Goal: Task Accomplishment & Management: Use online tool/utility

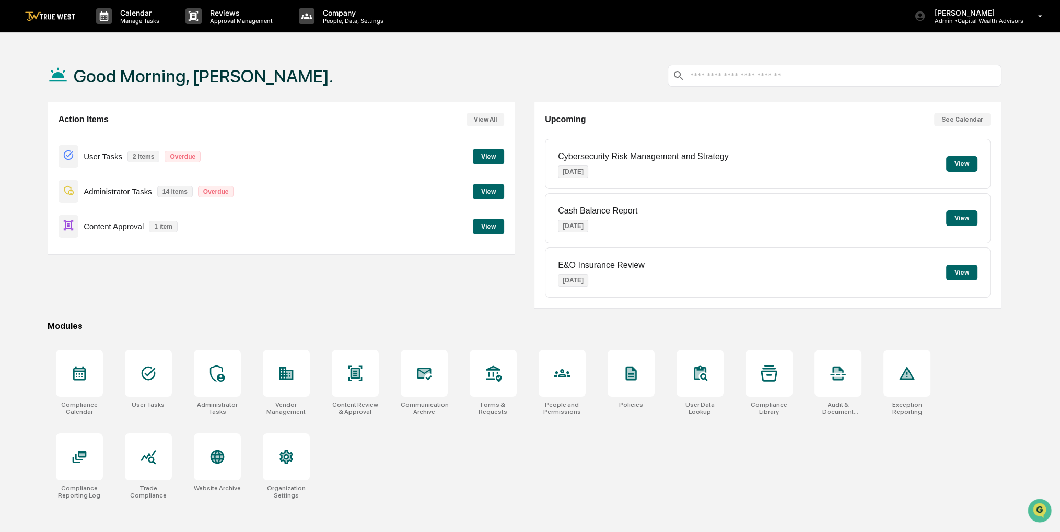
click at [498, 230] on button "View" at bounding box center [488, 227] width 31 height 16
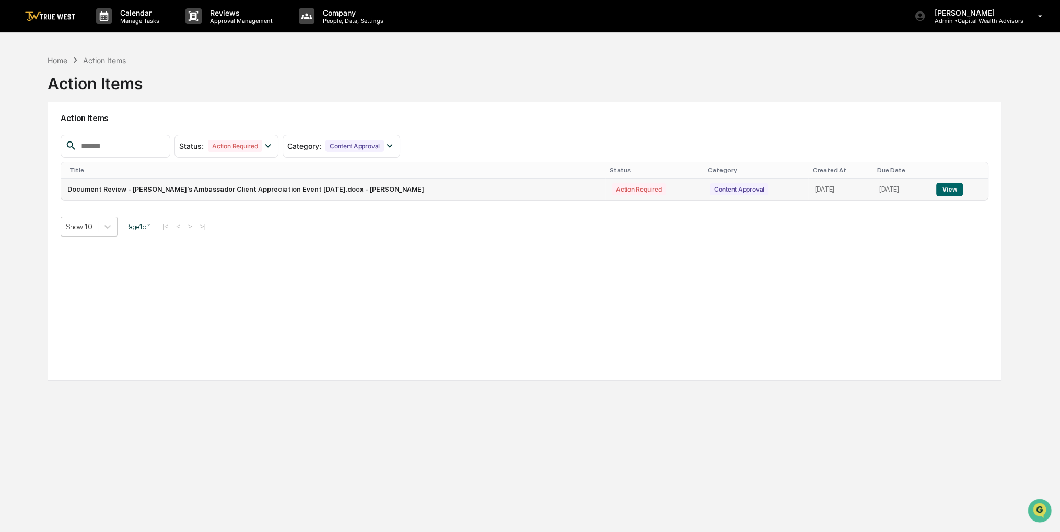
click at [936, 190] on button "View" at bounding box center [949, 190] width 27 height 14
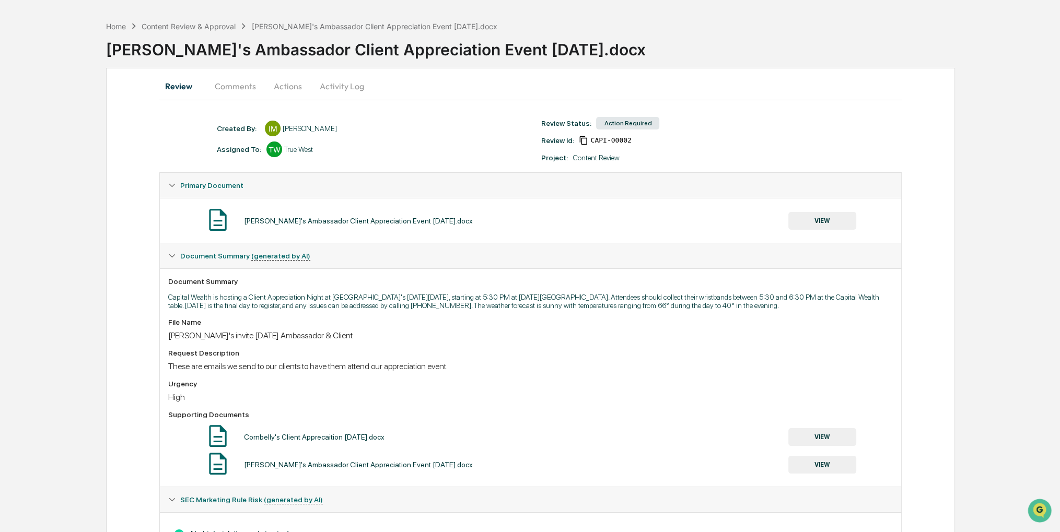
scroll to position [52, 0]
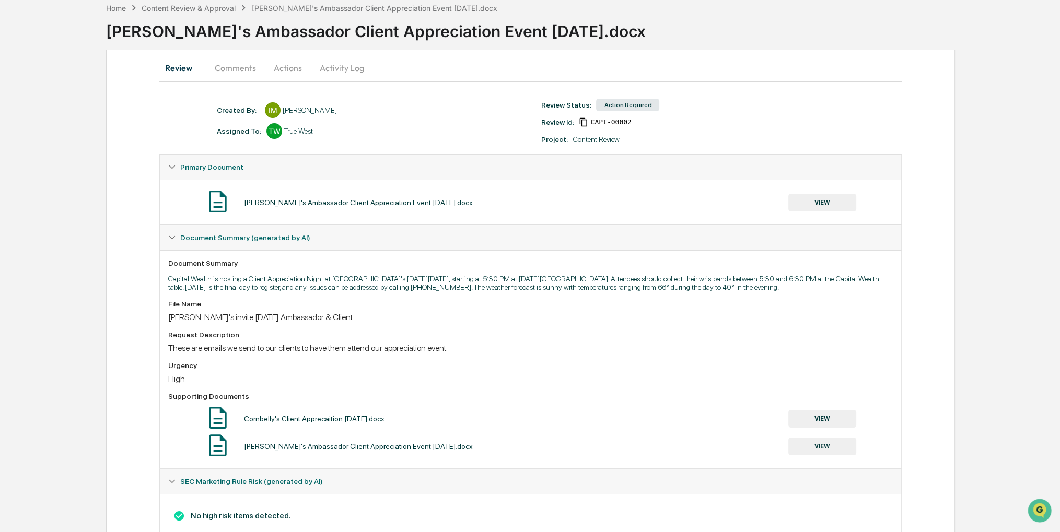
drag, startPoint x: 646, startPoint y: 354, endPoint x: 597, endPoint y: 361, distance: 49.1
click at [597, 361] on div "File Name [PERSON_NAME]'s invite [DATE] Ambassador & Client Request Description…" at bounding box center [530, 380] width 724 height 160
click at [840, 203] on button "VIEW" at bounding box center [823, 203] width 68 height 18
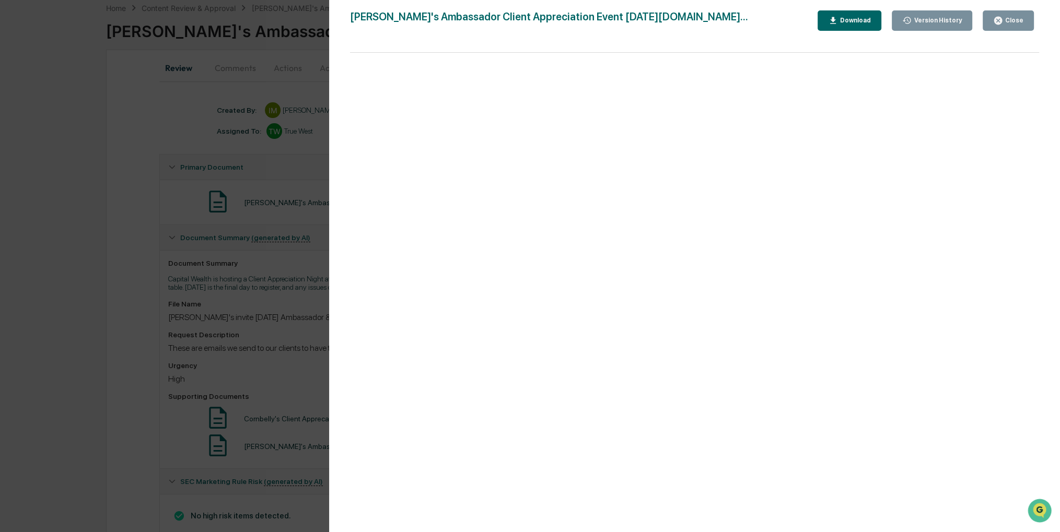
click at [1024, 20] on button "Close" at bounding box center [1008, 20] width 51 height 20
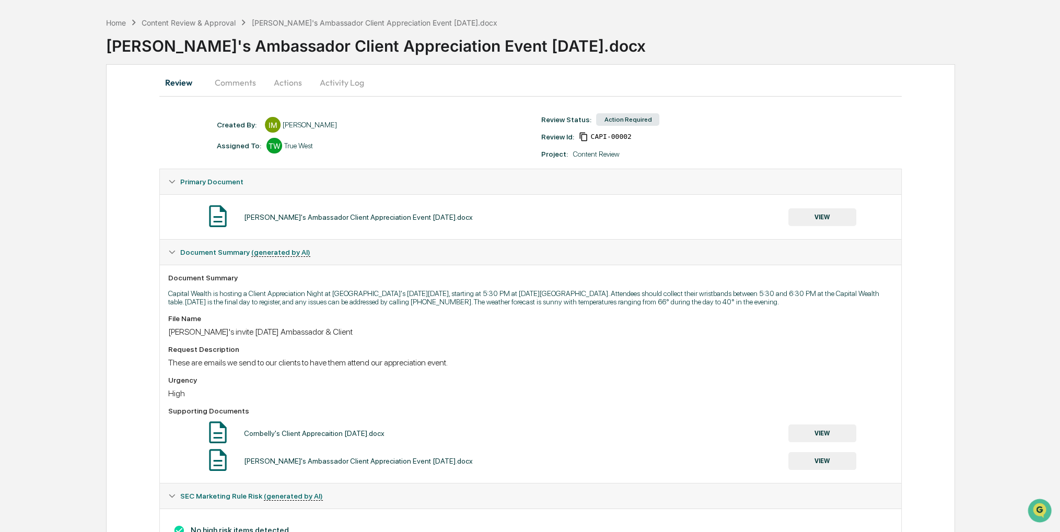
scroll to position [0, 0]
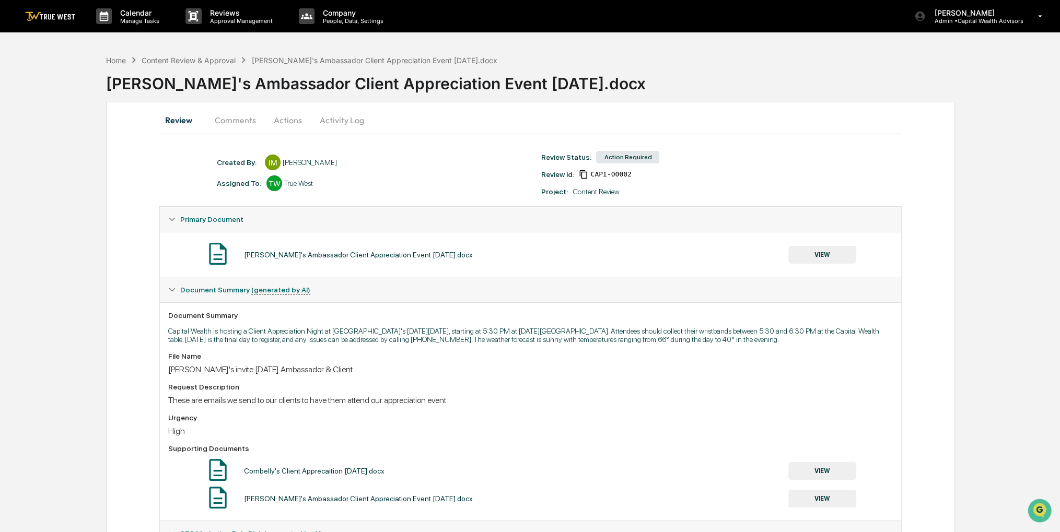
click at [293, 117] on button "Actions" at bounding box center [287, 120] width 47 height 25
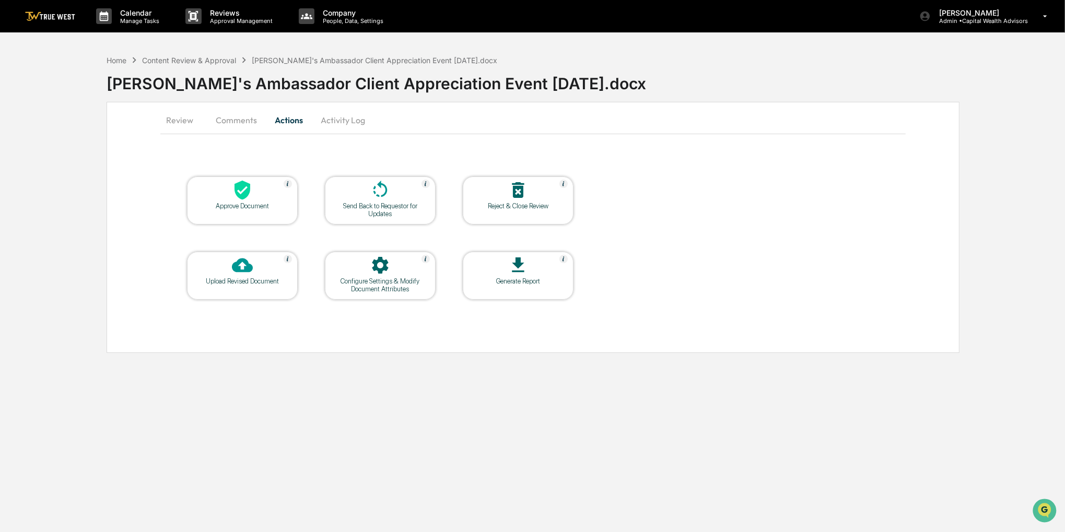
click at [256, 189] on div at bounding box center [242, 191] width 105 height 22
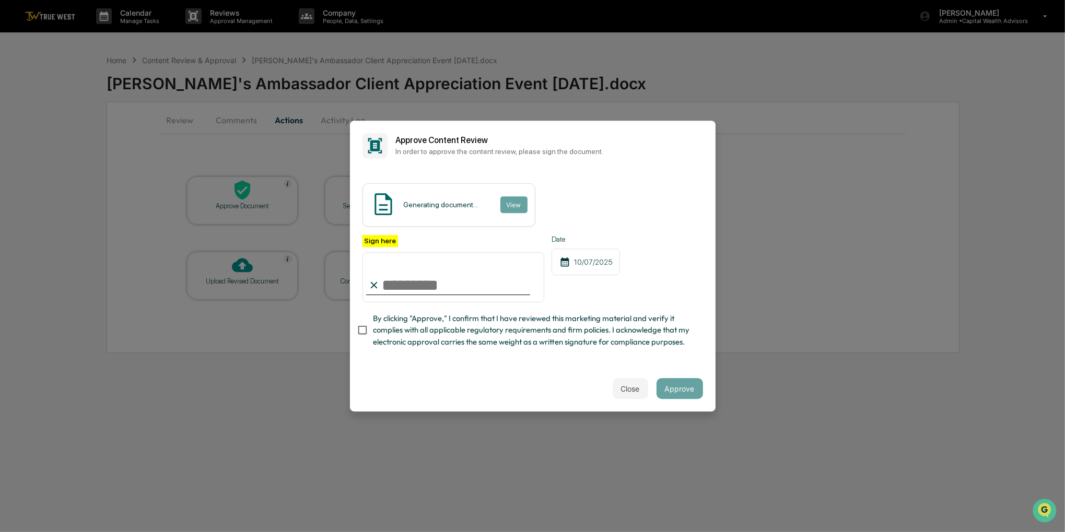
click at [424, 280] on input "Sign here" at bounding box center [454, 277] width 182 height 50
type input "**********"
click at [431, 322] on span "By clicking "Approve," I confirm that I have reviewed this marketing material a…" at bounding box center [534, 330] width 322 height 35
click at [473, 359] on div "**********" at bounding box center [533, 268] width 366 height 195
click at [669, 398] on button "Approve" at bounding box center [680, 388] width 47 height 21
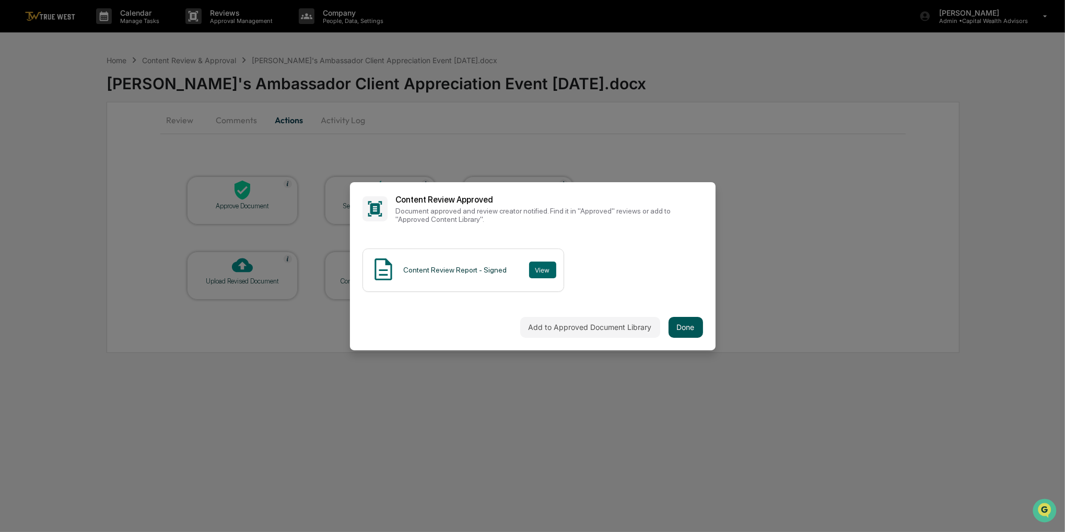
click at [681, 333] on button "Done" at bounding box center [686, 327] width 34 height 21
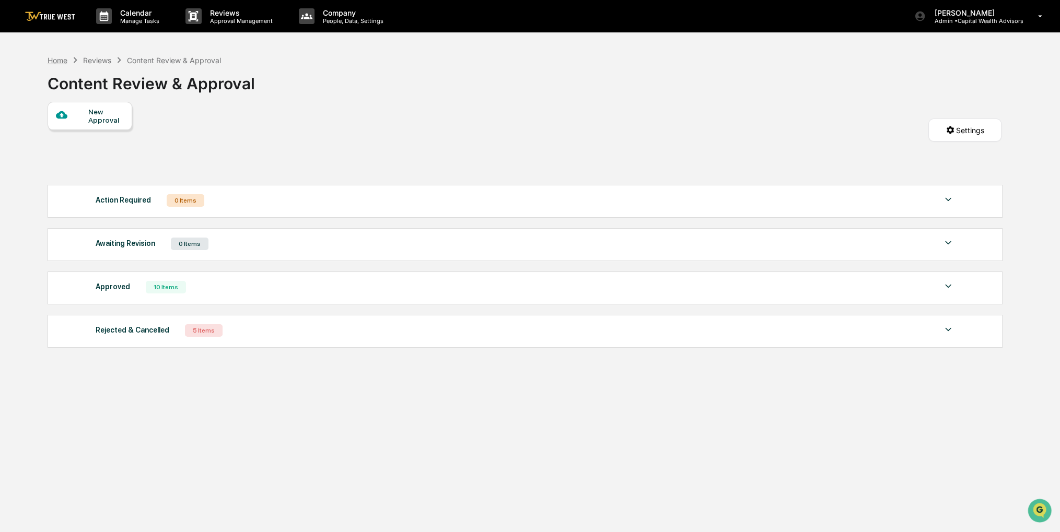
click at [63, 62] on div "Home" at bounding box center [58, 60] width 20 height 9
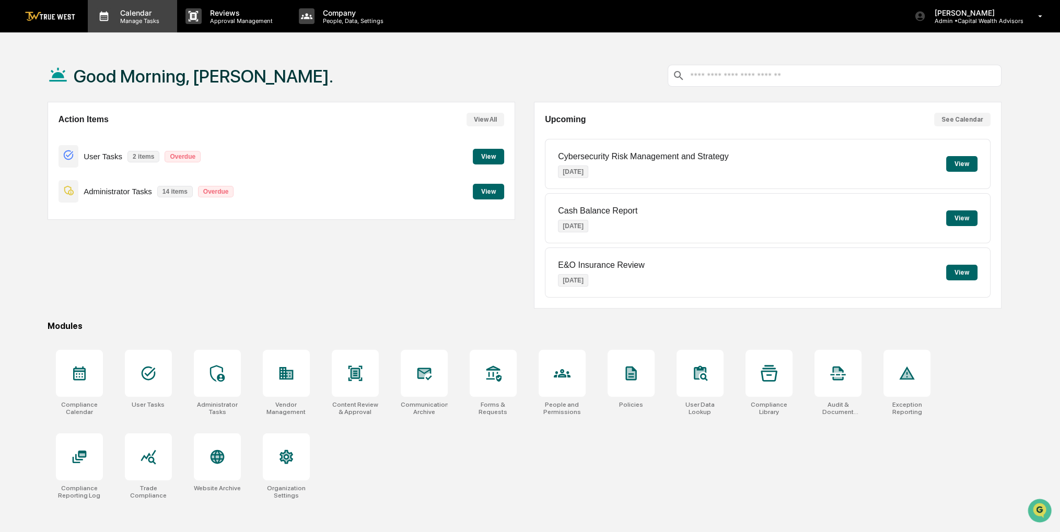
click at [151, 32] on div "Calendar Manage Tasks" at bounding box center [132, 16] width 89 height 32
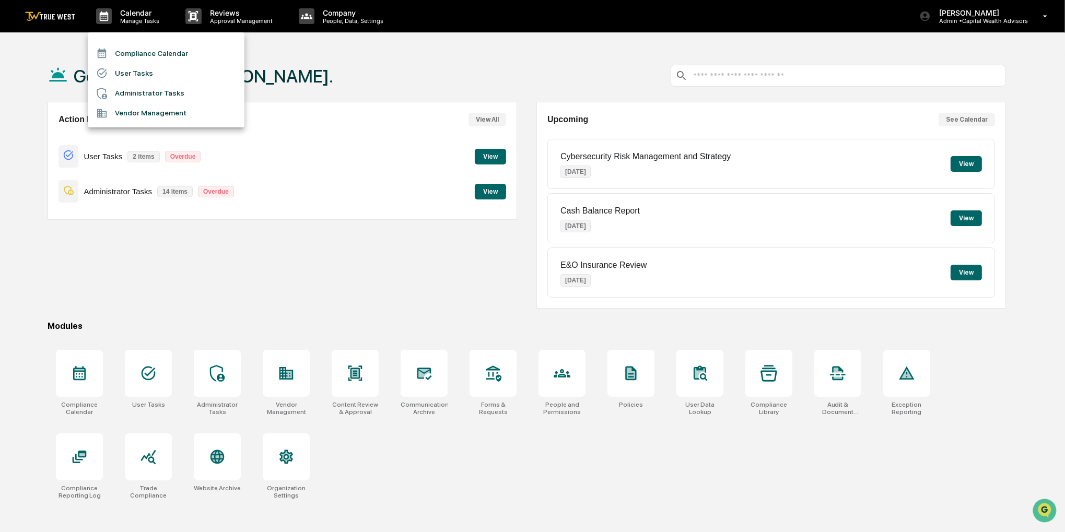
click at [152, 54] on li "Compliance Calendar" at bounding box center [166, 53] width 157 height 20
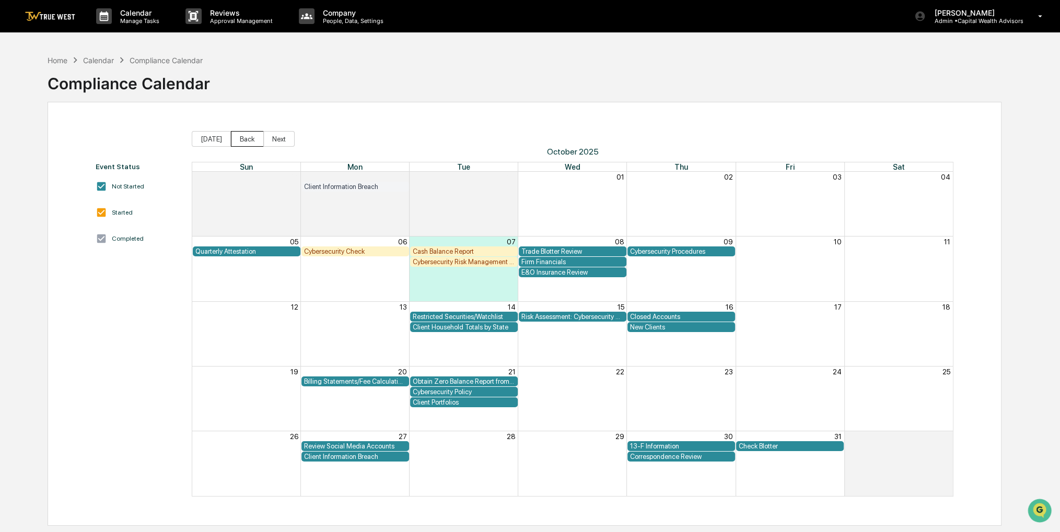
click at [250, 142] on button "Back" at bounding box center [247, 139] width 33 height 16
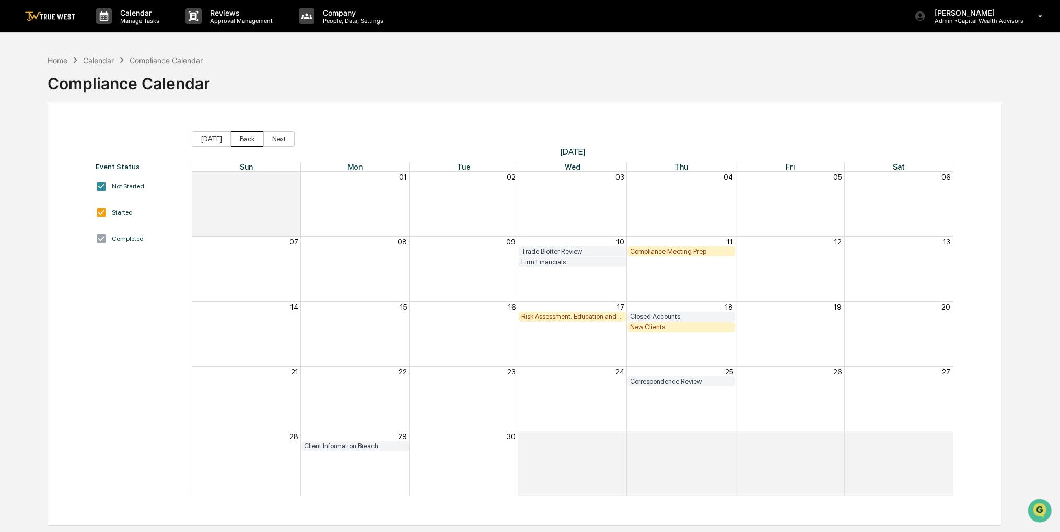
click at [247, 140] on button "Back" at bounding box center [247, 139] width 33 height 16
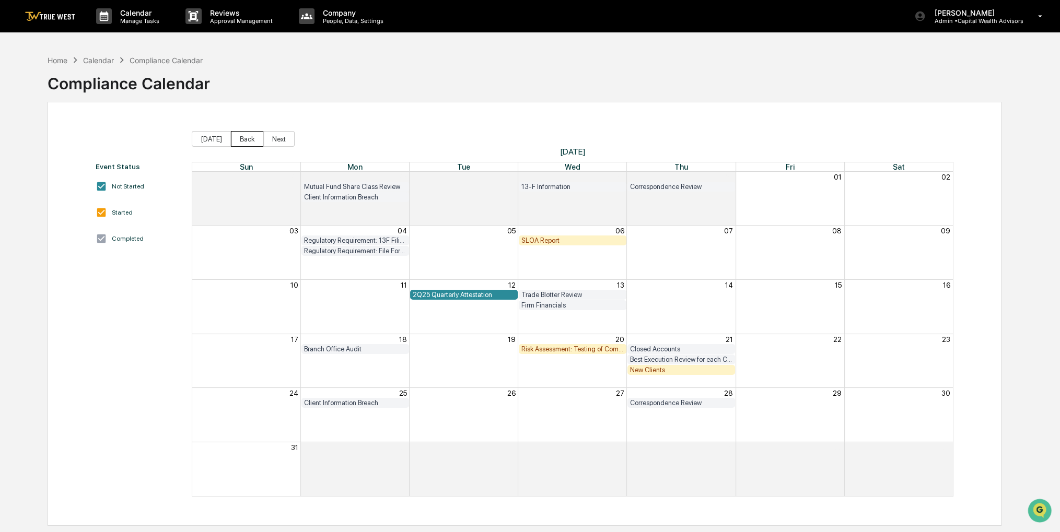
click at [248, 140] on button "Back" at bounding box center [247, 139] width 33 height 16
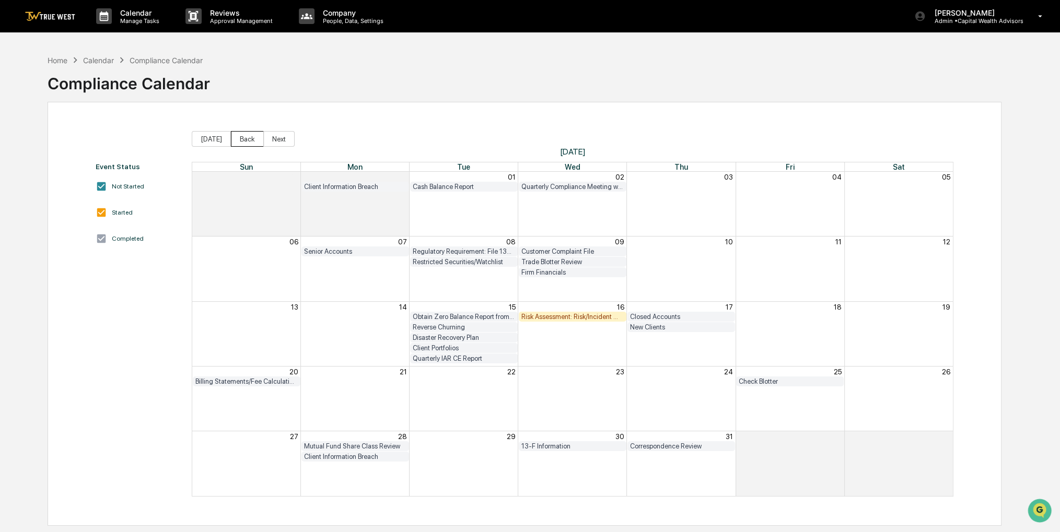
click at [250, 140] on button "Back" at bounding box center [247, 139] width 33 height 16
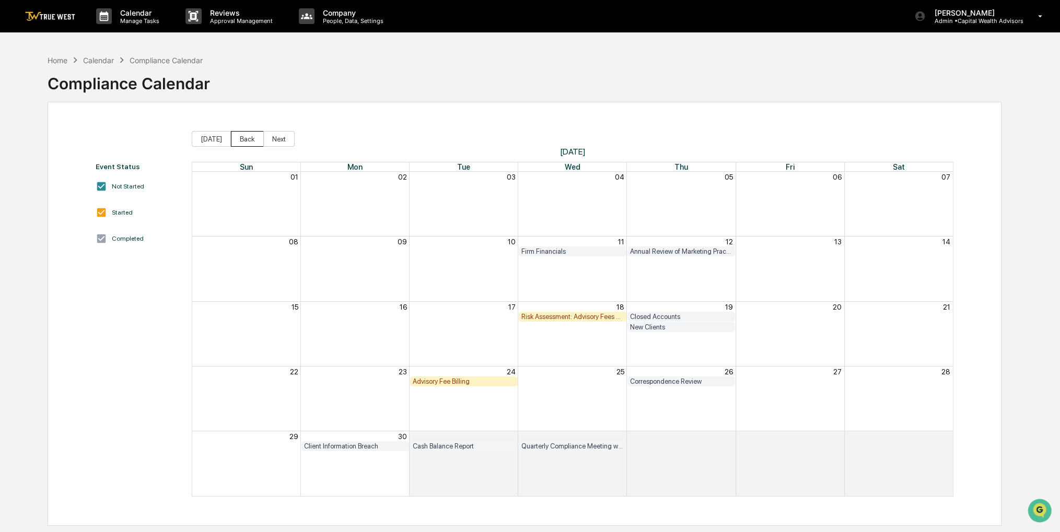
click at [250, 140] on button "Back" at bounding box center [247, 139] width 33 height 16
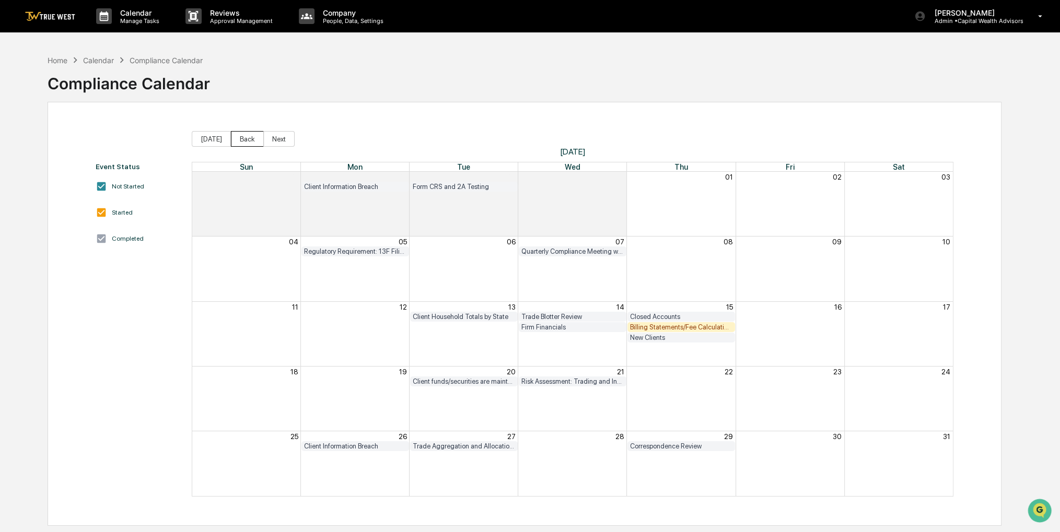
click at [250, 140] on button "Back" at bounding box center [247, 139] width 33 height 16
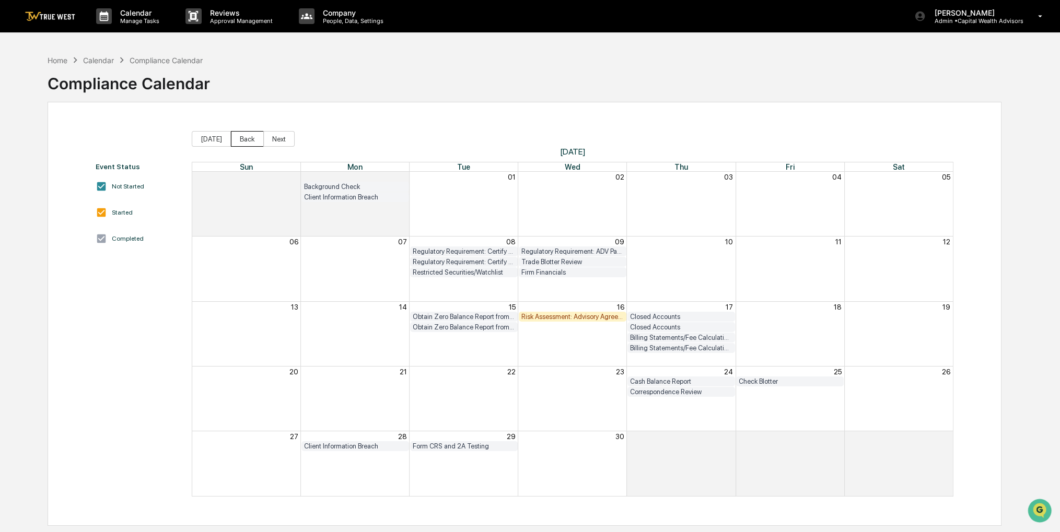
click at [250, 140] on button "Back" at bounding box center [247, 139] width 33 height 16
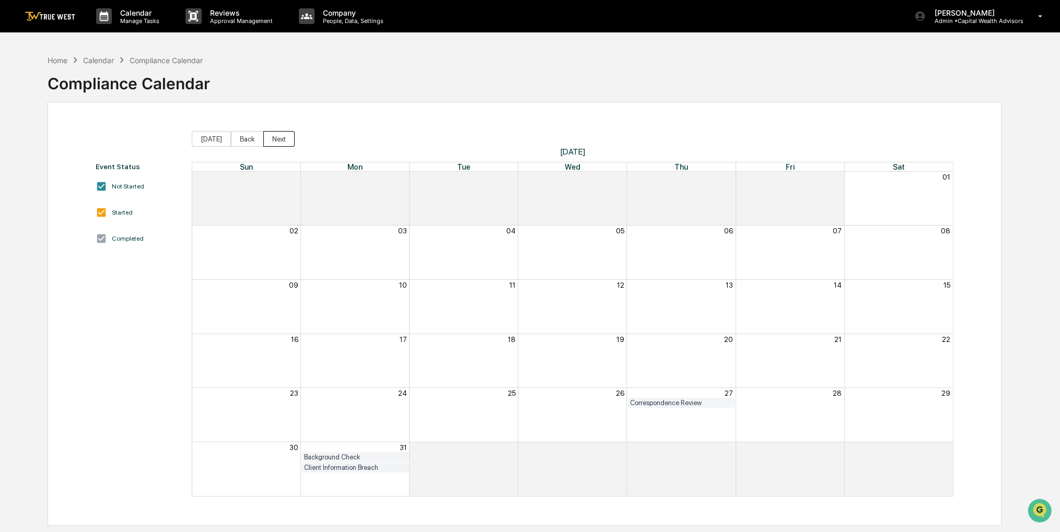
click at [272, 140] on button "Next" at bounding box center [278, 139] width 31 height 16
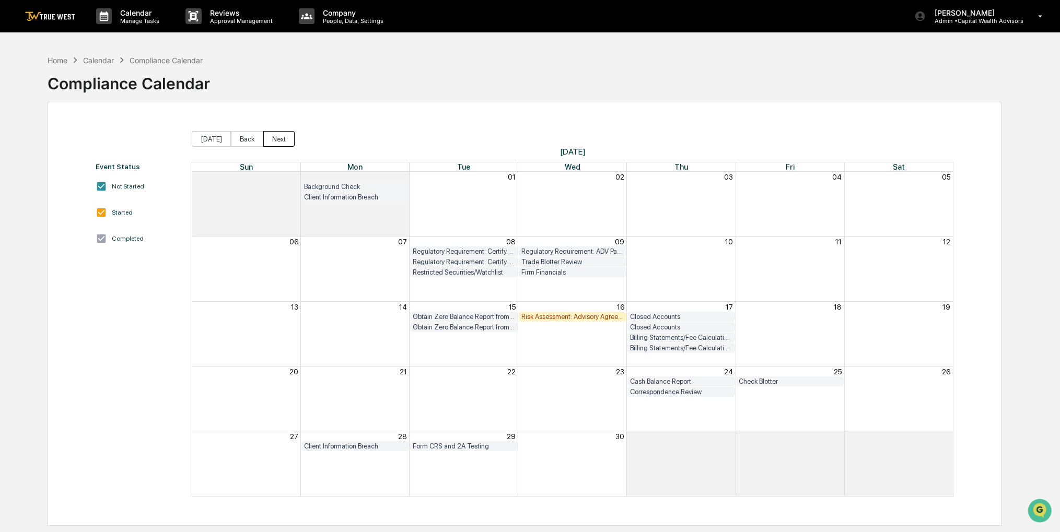
click at [270, 139] on button "Next" at bounding box center [278, 139] width 31 height 16
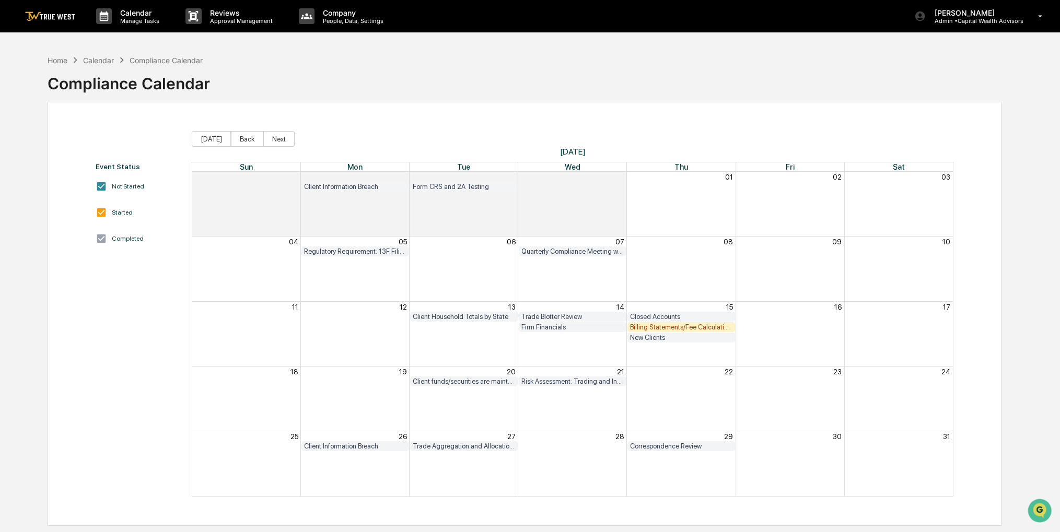
click at [269, 125] on div "Event Status Not Started Started Completed [DATE] Back Next [DATE] Sun Mon Tue …" at bounding box center [525, 314] width 954 height 424
click at [271, 135] on button "Next" at bounding box center [278, 139] width 31 height 16
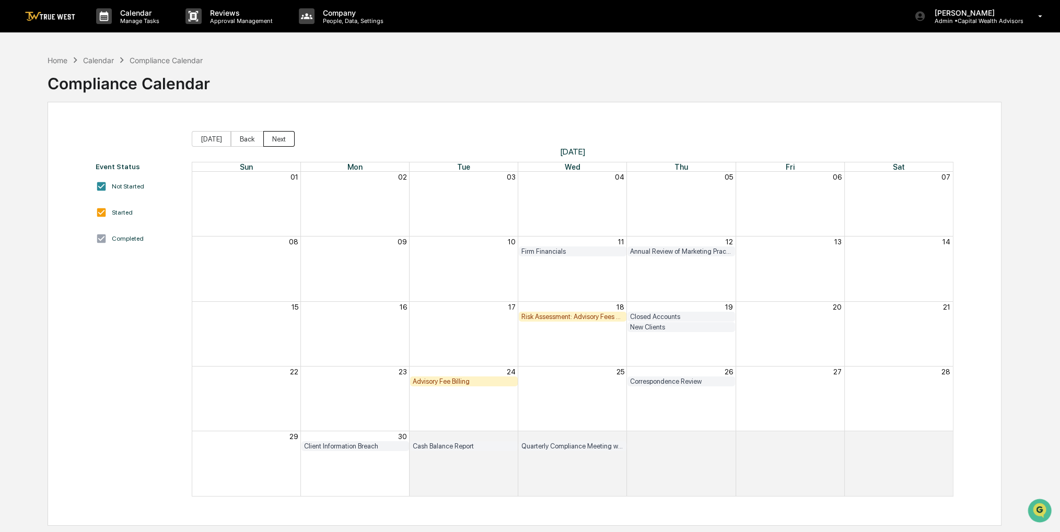
click at [272, 138] on button "Next" at bounding box center [278, 139] width 31 height 16
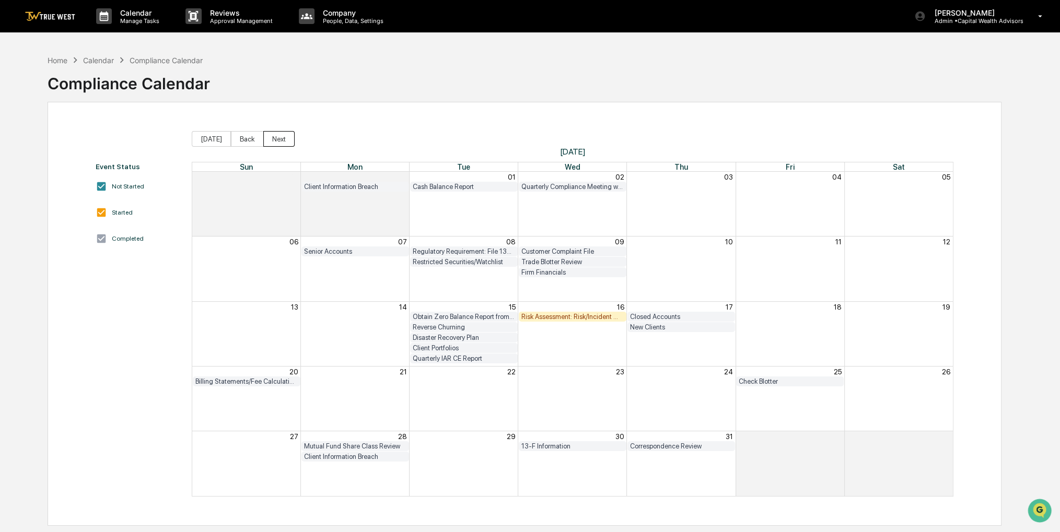
click at [274, 141] on button "Next" at bounding box center [278, 139] width 31 height 16
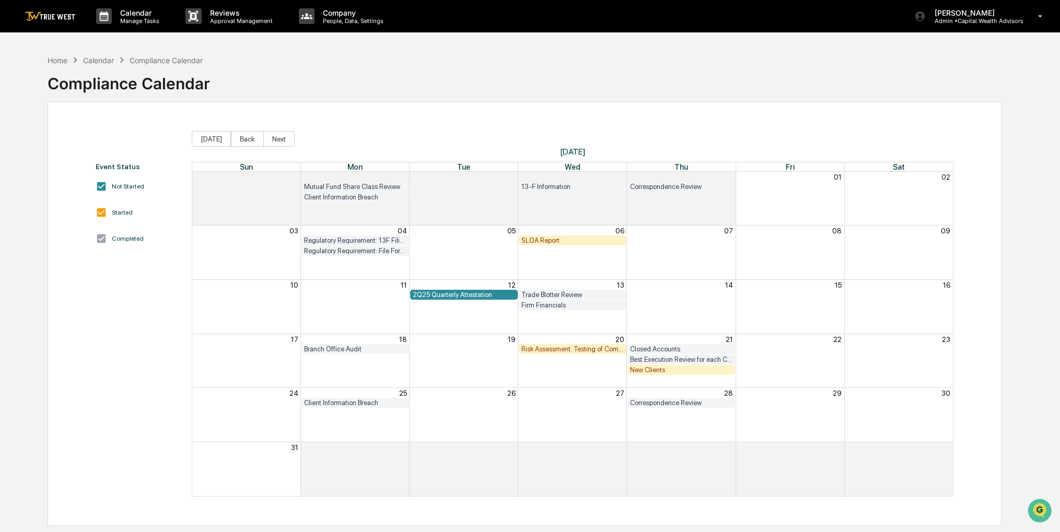
drag, startPoint x: 494, startPoint y: 114, endPoint x: 474, endPoint y: 119, distance: 20.4
click at [474, 119] on div "Event Status Not Started Started Completed [DATE] Back Next [DATE] Sun Mon Tue …" at bounding box center [525, 314] width 954 height 424
click at [283, 137] on button "Next" at bounding box center [278, 139] width 31 height 16
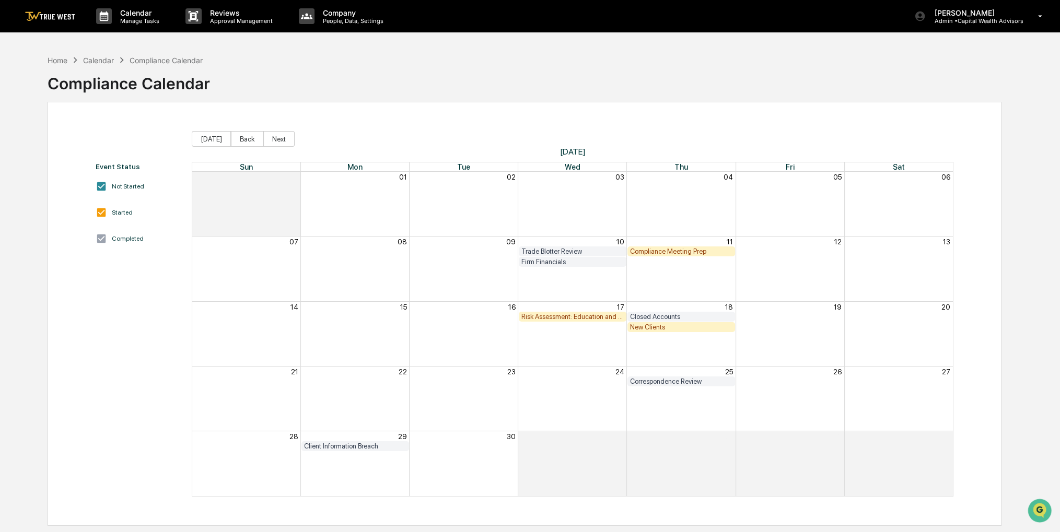
click at [671, 270] on div "Month View" at bounding box center [681, 269] width 109 height 64
click at [683, 257] on div "Firm Financials" at bounding box center [572, 262] width 760 height 10
click at [685, 253] on div "Compliance Meeting Prep" at bounding box center [681, 252] width 102 height 8
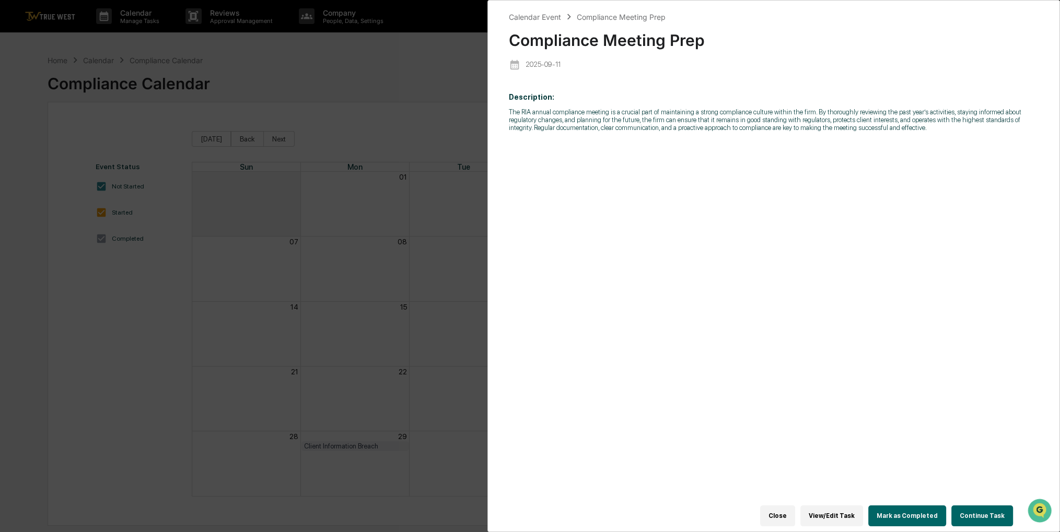
click at [976, 511] on button "Continue Task" at bounding box center [983, 516] width 62 height 21
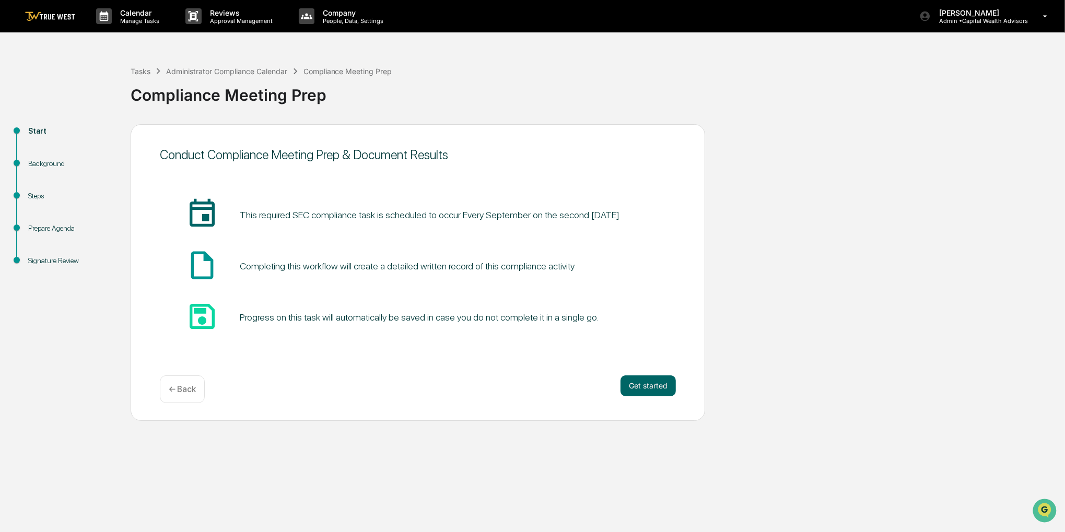
click at [676, 381] on div "Conduct Compliance Meeting Prep & Document Results insert_invitation_icon This …" at bounding box center [418, 272] width 575 height 297
click at [663, 387] on button "Get started" at bounding box center [648, 386] width 55 height 21
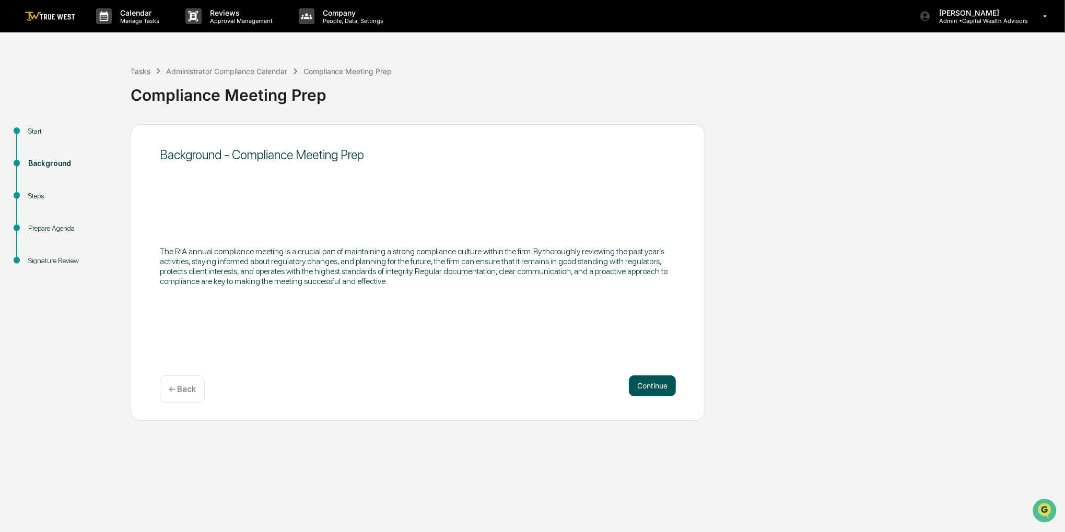
click at [663, 387] on button "Continue" at bounding box center [652, 386] width 47 height 21
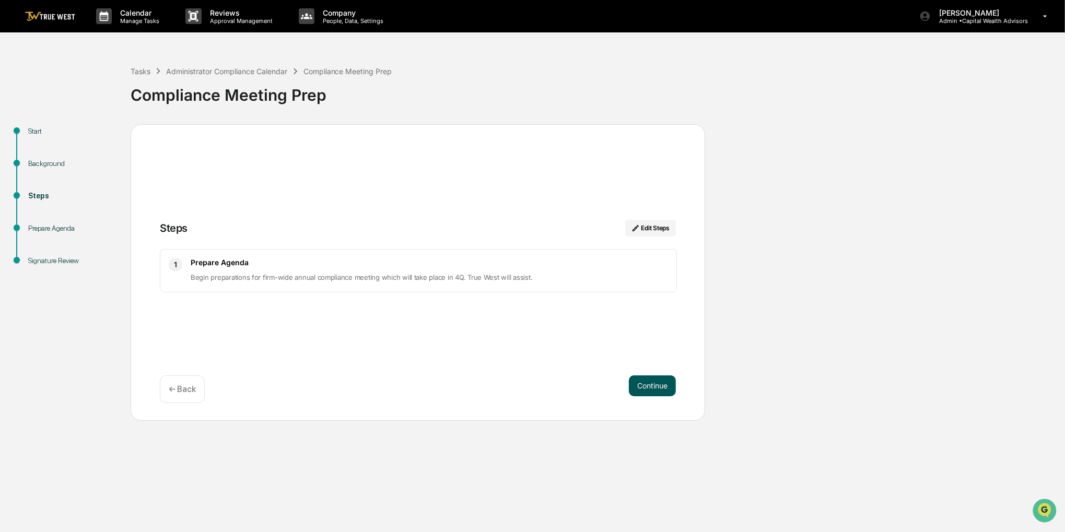
click at [663, 390] on button "Continue" at bounding box center [652, 386] width 47 height 21
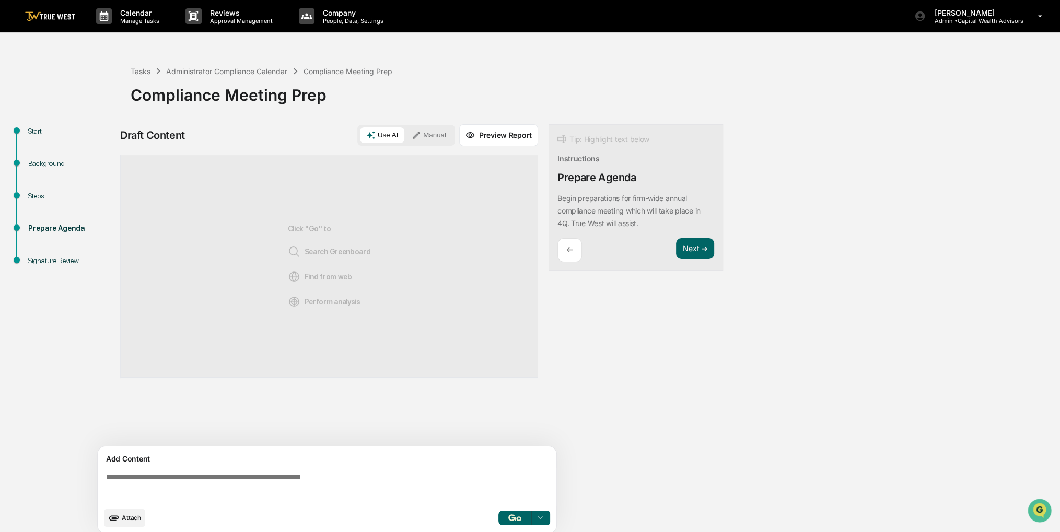
click at [414, 138] on icon at bounding box center [416, 135] width 9 height 9
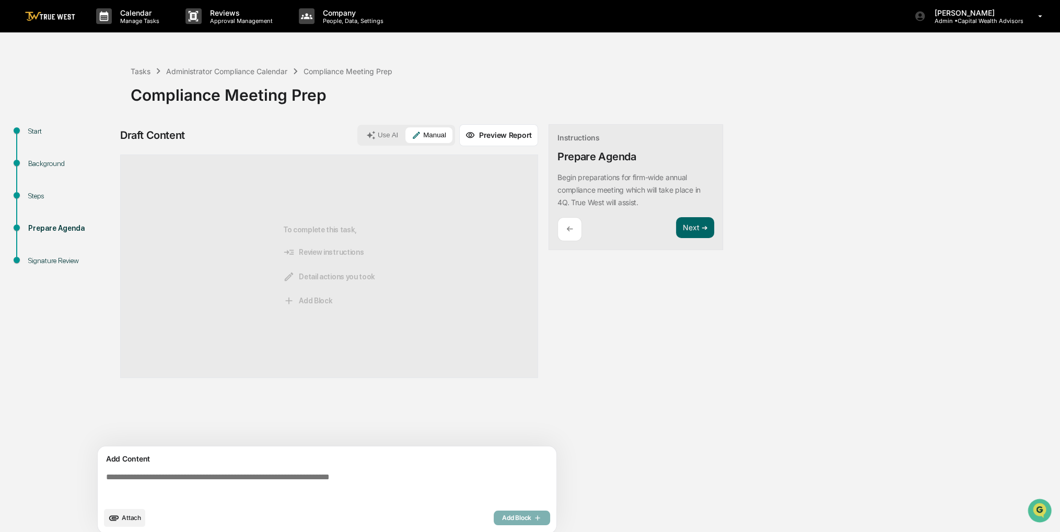
click at [397, 474] on textarea at bounding box center [329, 488] width 455 height 38
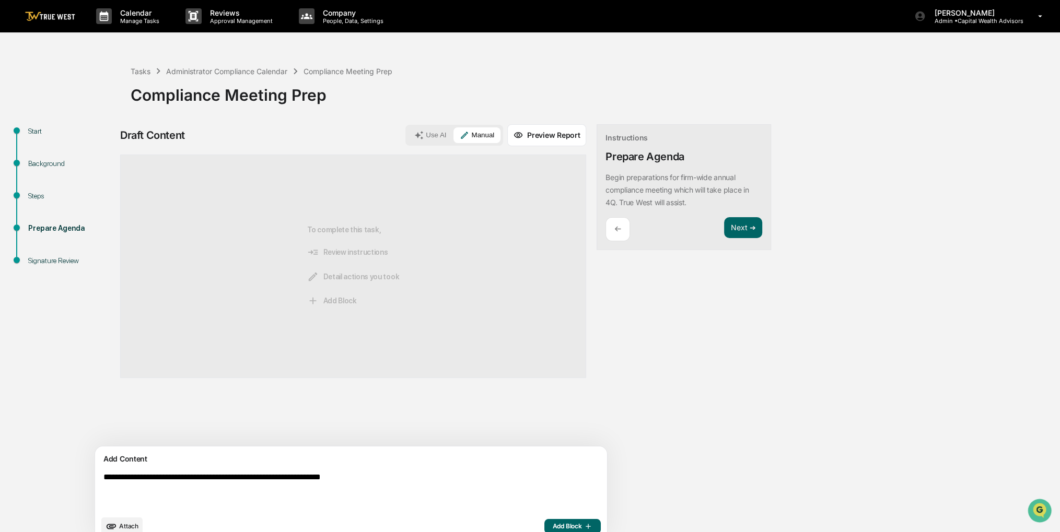
type textarea "**********"
click at [553, 525] on span "Add Block" at bounding box center [573, 527] width 40 height 8
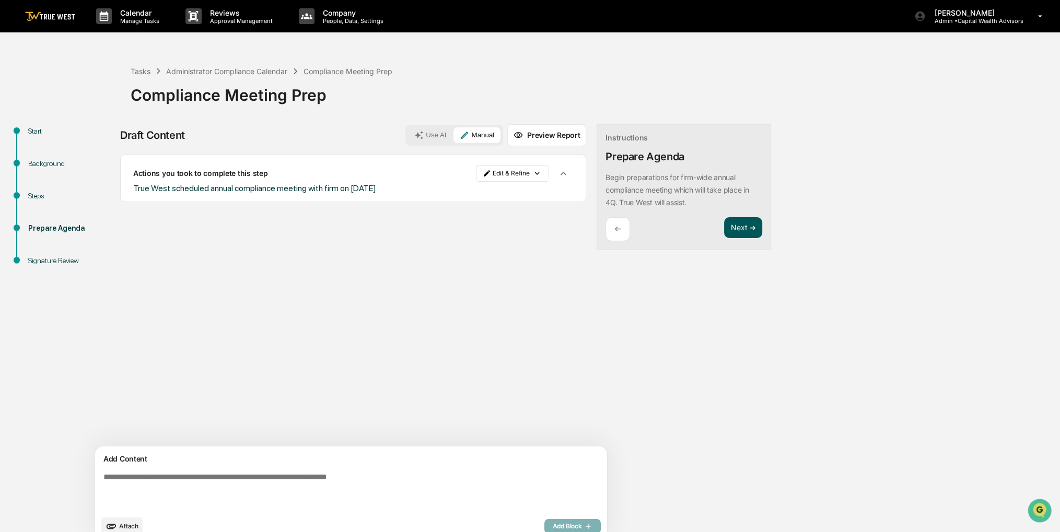
click at [724, 232] on button "Next ➔" at bounding box center [743, 227] width 38 height 21
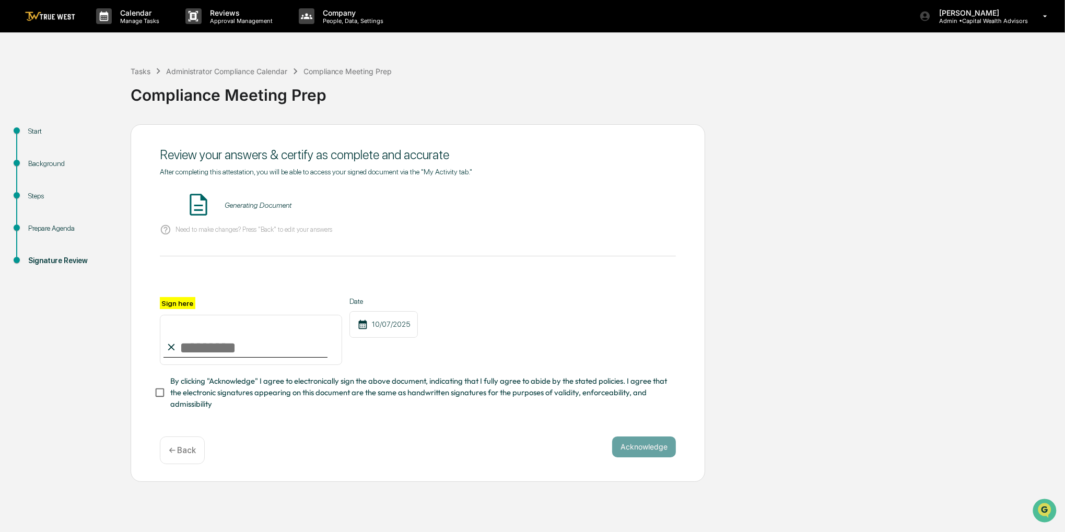
click at [178, 358] on div at bounding box center [246, 357] width 164 height 1
click at [206, 338] on input "Sign here" at bounding box center [251, 340] width 182 height 50
type input "**********"
click at [207, 403] on span "By clicking "Acknowledge" I agree to electronically sign the above document, in…" at bounding box center [418, 393] width 497 height 35
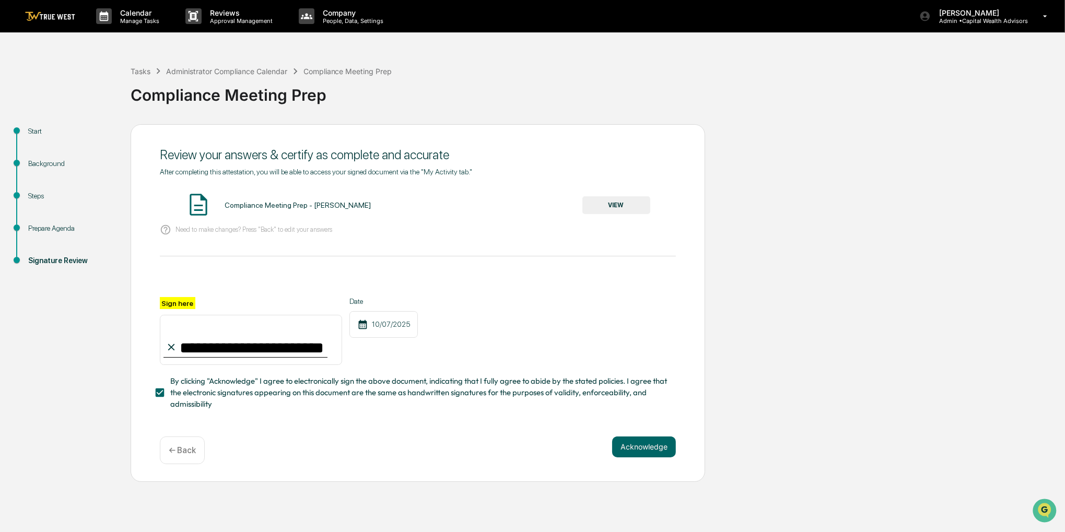
click at [641, 204] on button "VIEW" at bounding box center [617, 205] width 68 height 18
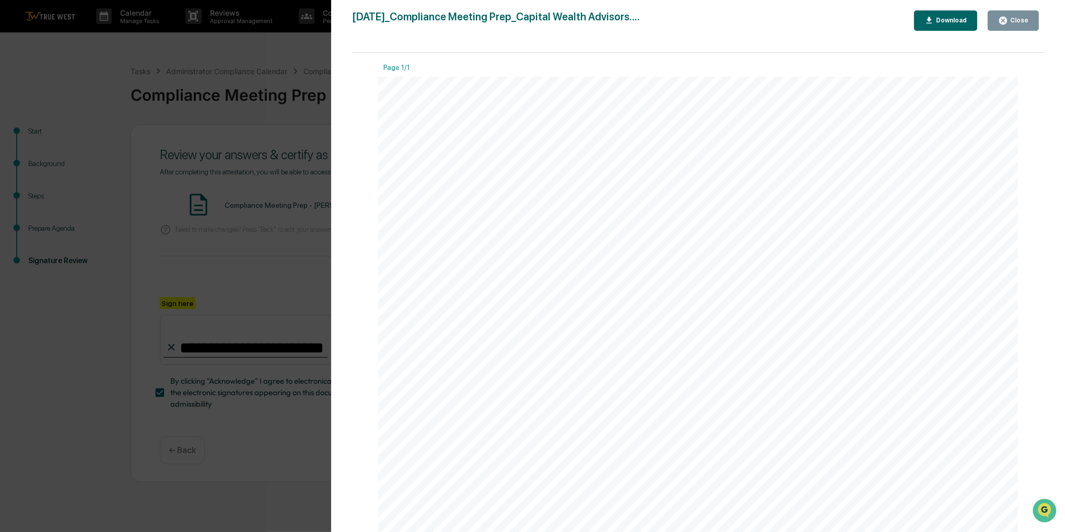
click at [1013, 17] on div "Close" at bounding box center [1019, 20] width 20 height 7
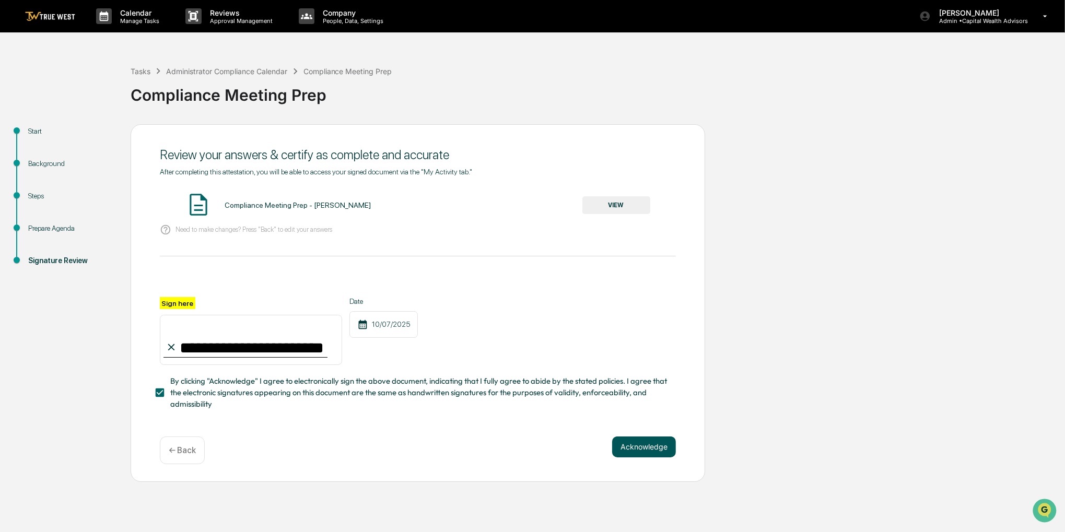
click at [670, 441] on button "Acknowledge" at bounding box center [644, 447] width 64 height 21
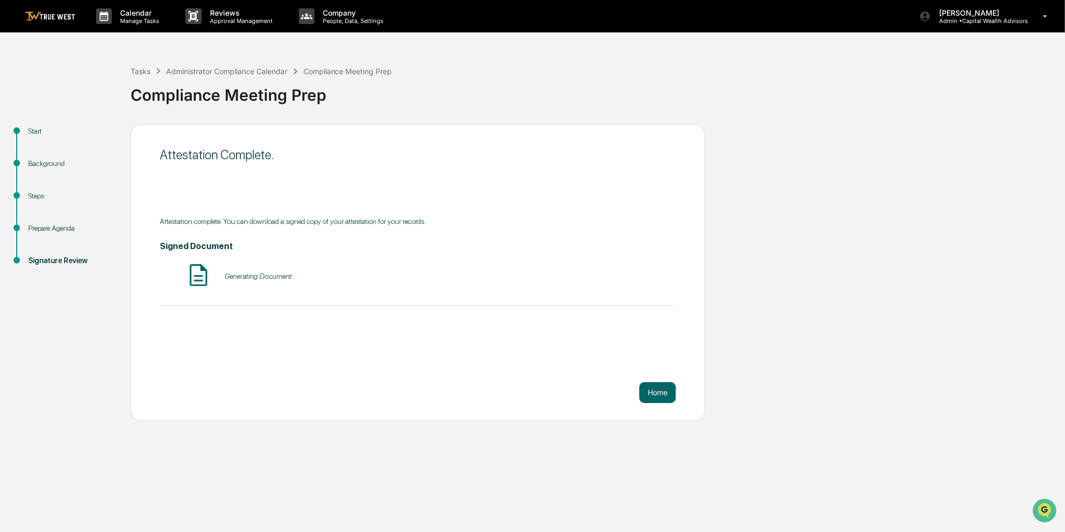
drag, startPoint x: 665, startPoint y: 319, endPoint x: 583, endPoint y: 265, distance: 98.4
click at [583, 265] on div "Generating Document" at bounding box center [418, 276] width 516 height 28
click at [49, 10] on link at bounding box center [56, 16] width 63 height 32
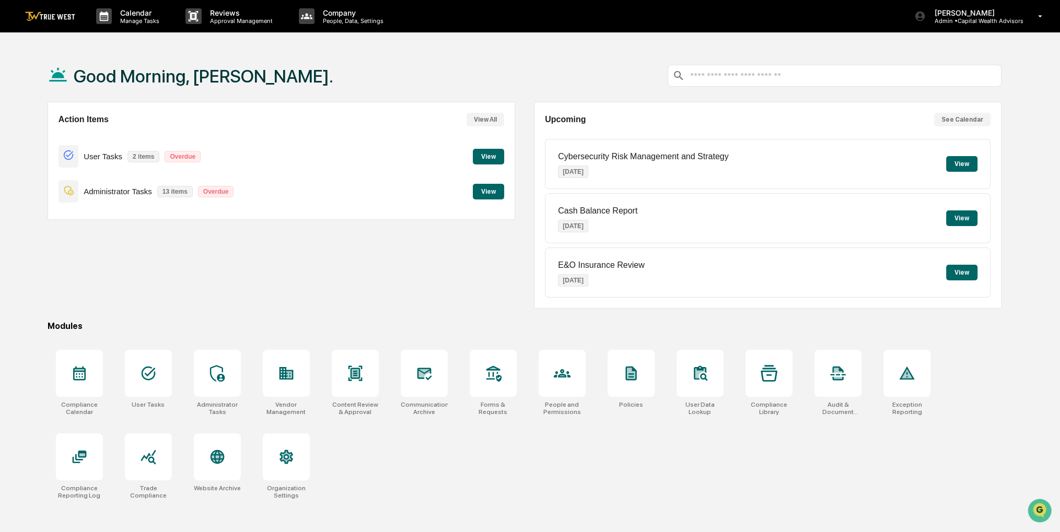
drag, startPoint x: 307, startPoint y: 78, endPoint x: 291, endPoint y: 72, distance: 17.7
click at [291, 72] on div "Good Morning, [PERSON_NAME]." at bounding box center [525, 76] width 954 height 52
click at [486, 196] on button "View" at bounding box center [488, 192] width 31 height 16
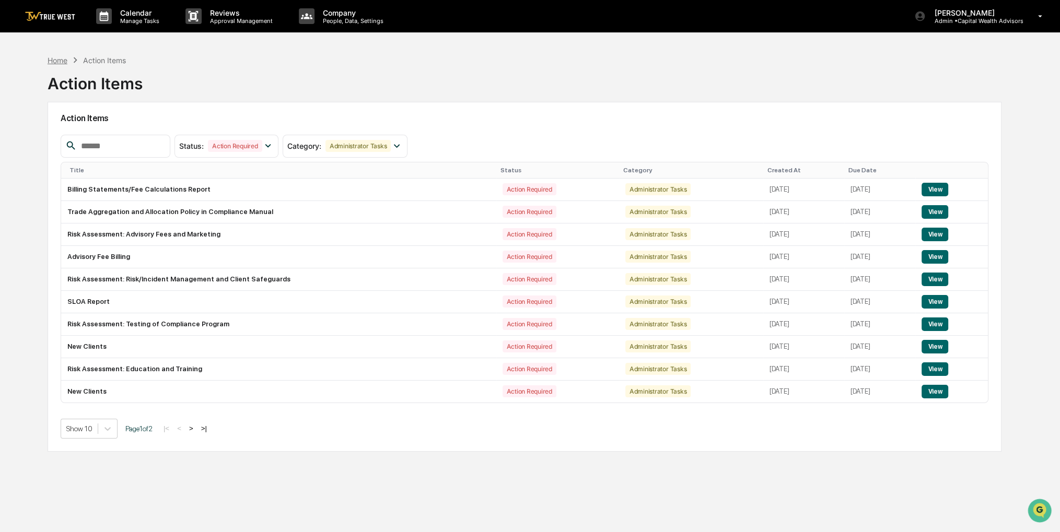
click at [67, 57] on div "Home" at bounding box center [58, 60] width 20 height 9
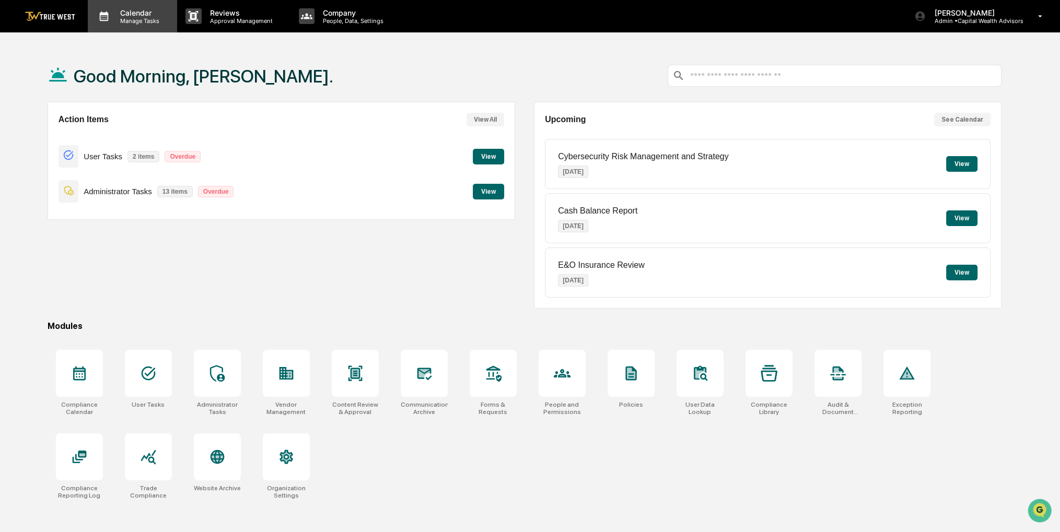
click at [137, 22] on p "Manage Tasks" at bounding box center [138, 20] width 53 height 7
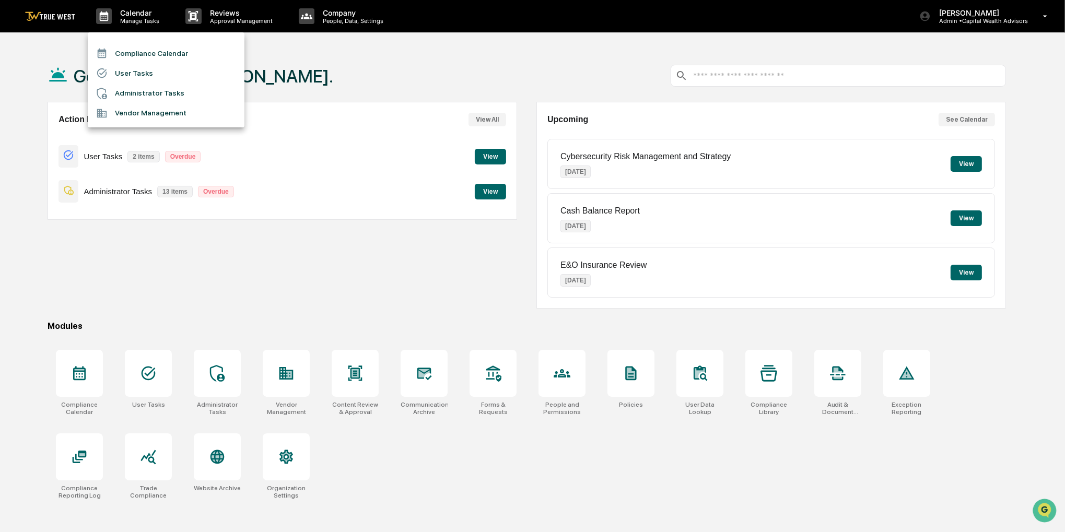
click at [165, 52] on li "Compliance Calendar" at bounding box center [166, 53] width 157 height 20
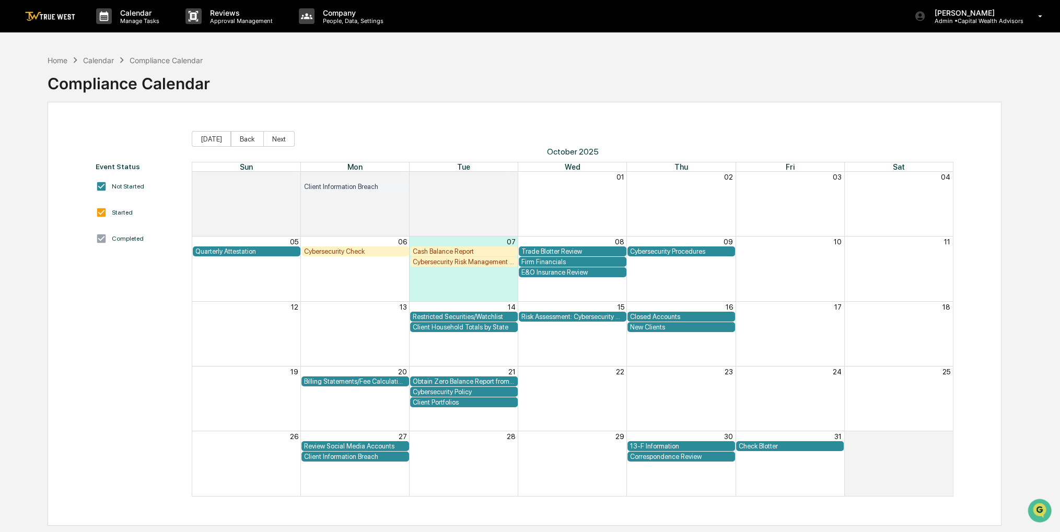
drag, startPoint x: 534, startPoint y: 63, endPoint x: 513, endPoint y: 64, distance: 21.4
click at [513, 64] on div "Home Calendar Compliance Calendar Compliance Calendar" at bounding box center [525, 76] width 954 height 52
